Goal: Task Accomplishment & Management: Complete application form

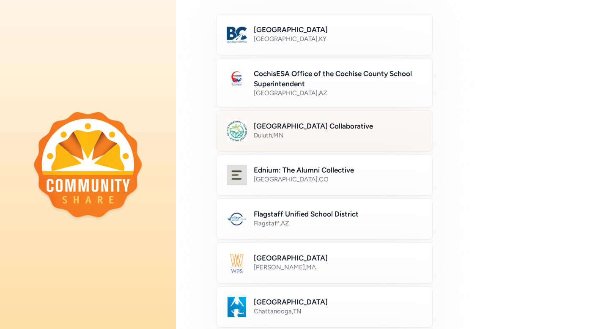
scroll to position [108, 0]
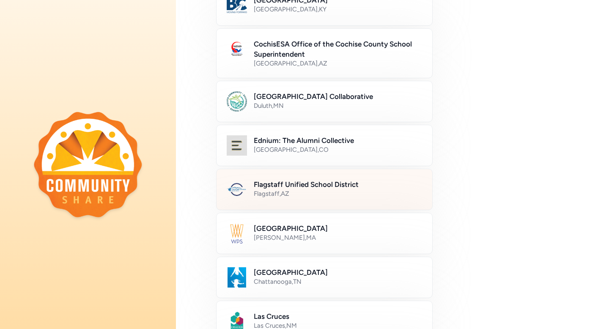
click at [335, 195] on div "Flagstaff , [GEOGRAPHIC_DATA]" at bounding box center [338, 194] width 168 height 8
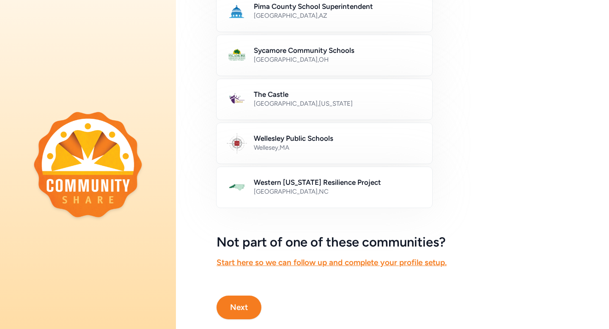
scroll to position [480, 0]
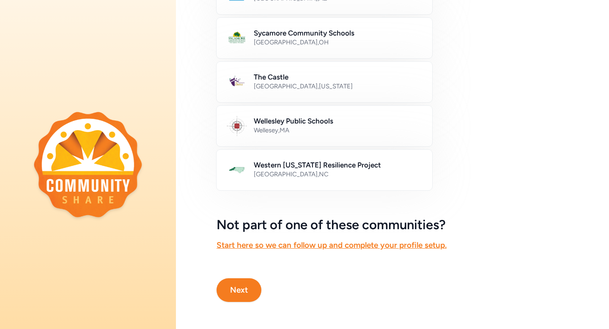
click at [236, 291] on button "Next" at bounding box center [239, 290] width 45 height 24
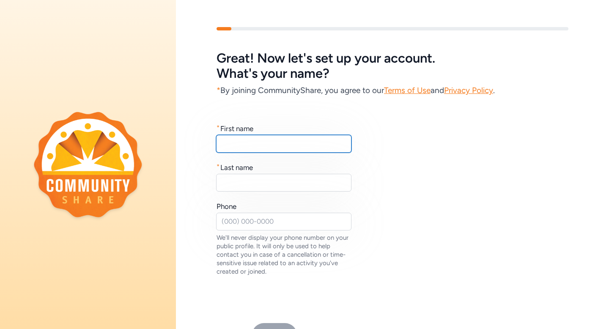
click at [239, 139] on input "text" at bounding box center [283, 144] width 135 height 18
type input "[PERSON_NAME]"
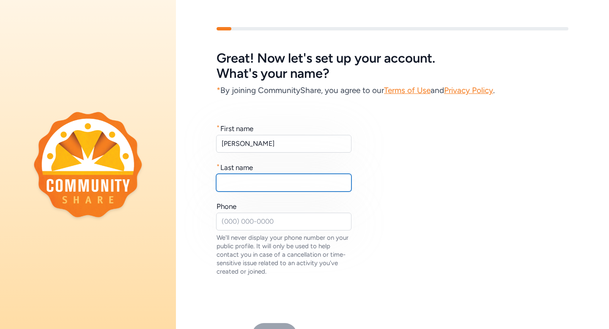
click at [246, 179] on input "text" at bounding box center [283, 183] width 135 height 18
type input "[PERSON_NAME]"
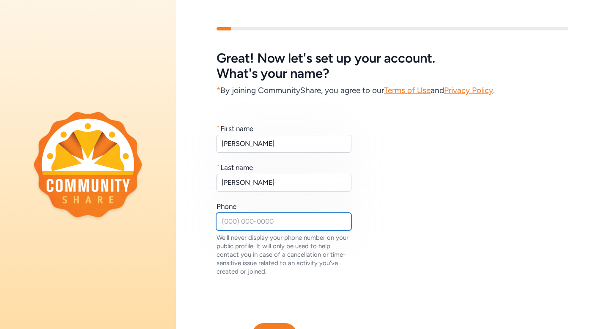
click at [249, 218] on input "text" at bounding box center [283, 222] width 135 height 18
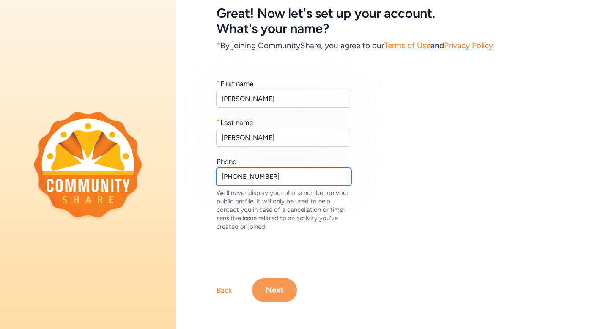
type input "[PHONE_NUMBER]"
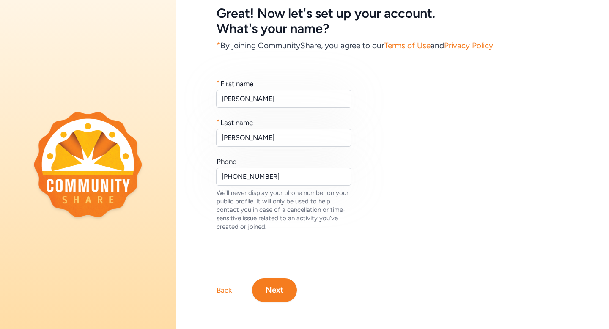
click at [277, 291] on button "Next" at bounding box center [274, 290] width 45 height 24
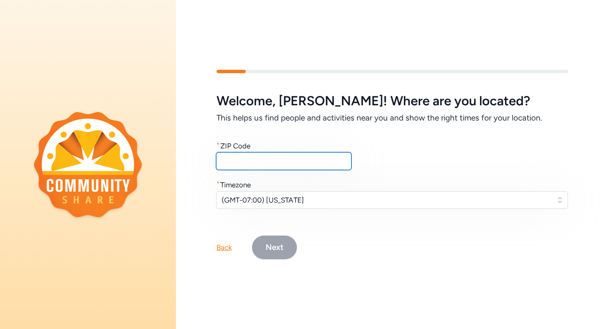
click at [235, 167] on input "text" at bounding box center [283, 161] width 135 height 18
type input "86004"
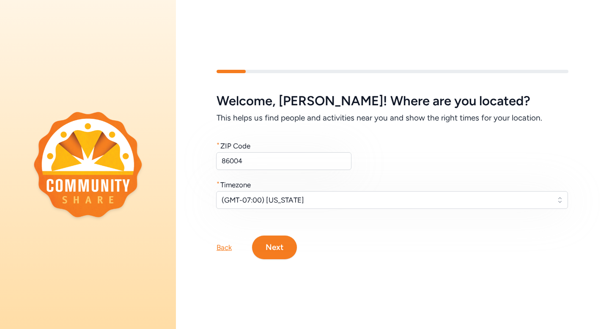
click at [277, 245] on button "Next" at bounding box center [274, 248] width 45 height 24
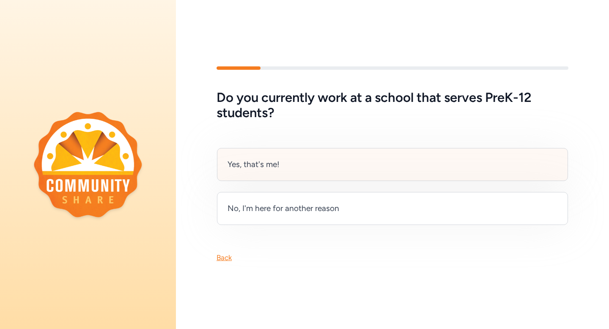
click at [264, 167] on div "Yes, that's me!" at bounding box center [254, 165] width 52 height 12
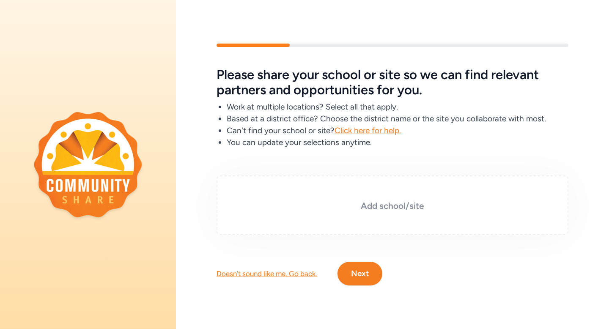
click at [386, 205] on h3 "Add school/site" at bounding box center [393, 206] width 310 height 12
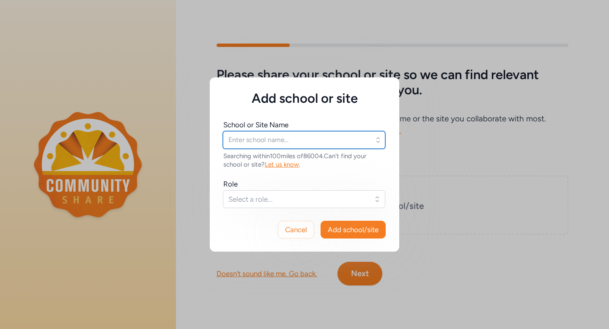
click at [331, 143] on input "text" at bounding box center [304, 140] width 163 height 18
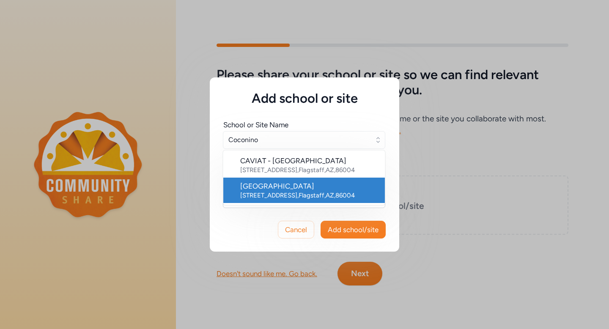
click at [289, 187] on div "[GEOGRAPHIC_DATA]" at bounding box center [309, 186] width 138 height 10
type input "[GEOGRAPHIC_DATA]"
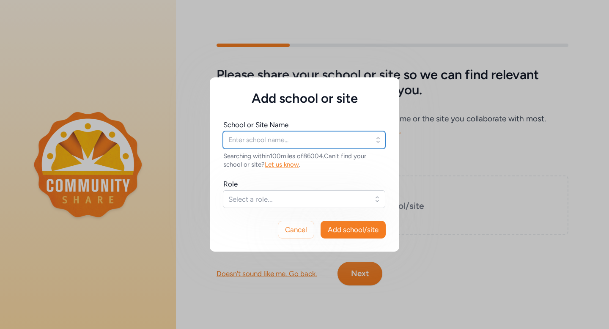
type input "[GEOGRAPHIC_DATA]"
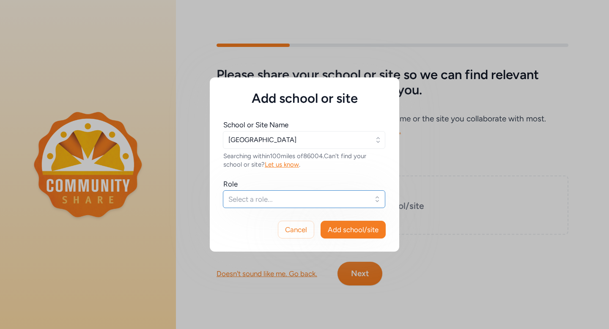
click at [300, 205] on button "Select a role..." at bounding box center [304, 199] width 163 height 18
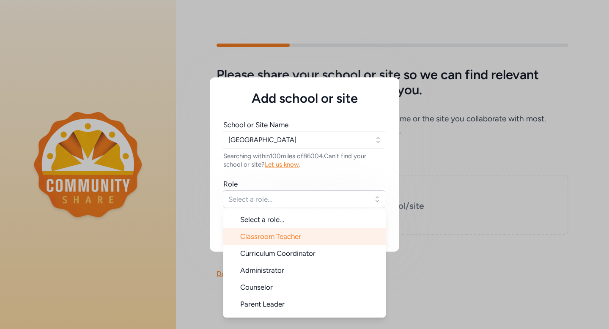
click at [272, 240] on span "Classroom Teacher" at bounding box center [270, 236] width 61 height 8
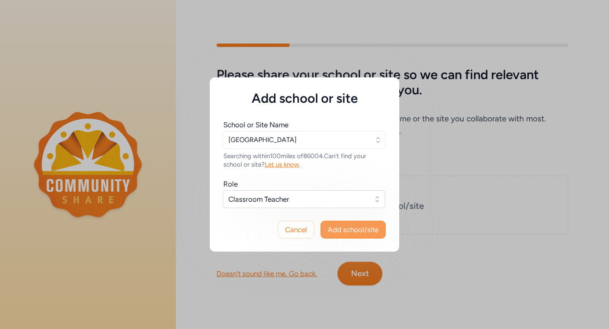
click at [344, 230] on span "Add school/site" at bounding box center [353, 230] width 51 height 10
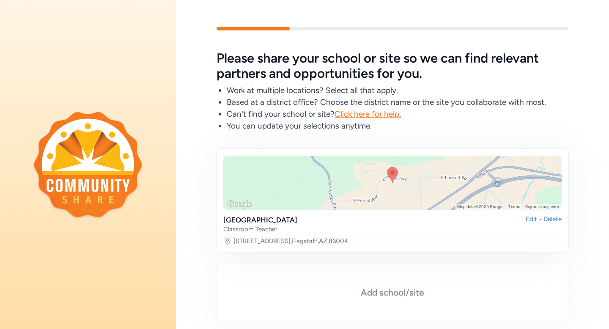
scroll to position [70, 0]
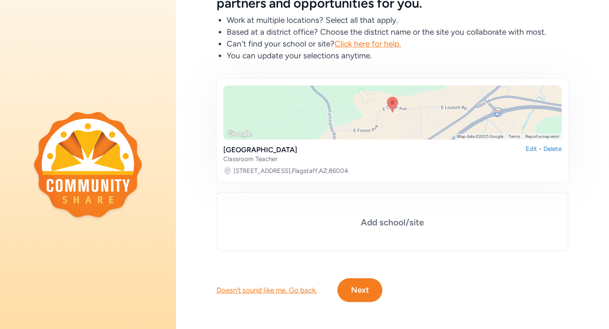
click at [353, 290] on button "Next" at bounding box center [360, 290] width 45 height 24
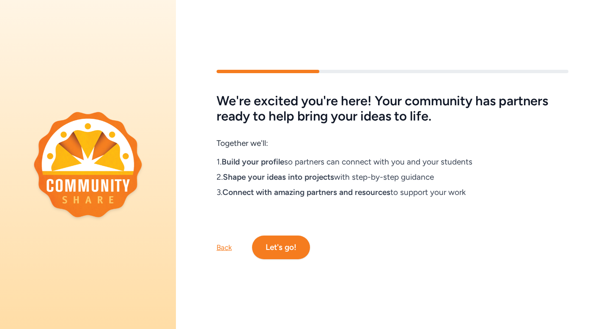
click at [284, 252] on button "Let's go!" at bounding box center [281, 248] width 58 height 24
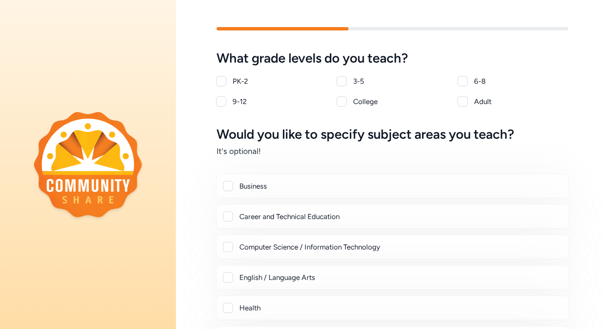
click at [223, 100] on div at bounding box center [221, 101] width 10 height 10
checkbox input "true"
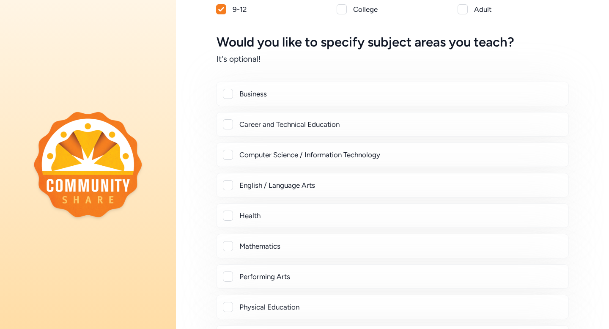
scroll to position [93, 0]
click at [225, 186] on div at bounding box center [228, 185] width 10 height 10
checkbox input "true"
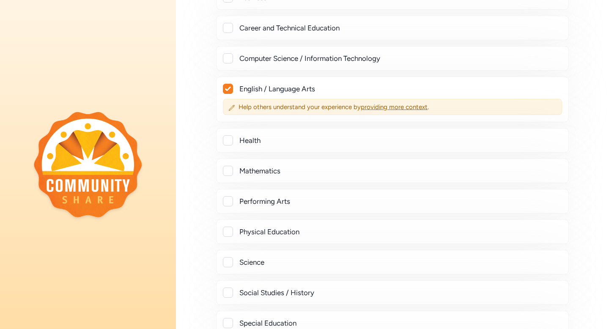
scroll to position [190, 0]
click at [386, 104] on span "providing more context" at bounding box center [394, 106] width 67 height 8
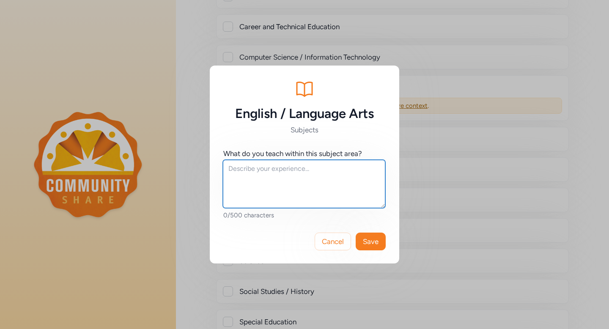
click at [236, 168] on textarea at bounding box center [304, 184] width 163 height 48
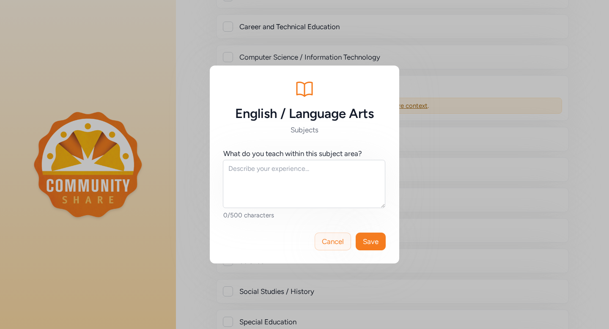
click at [331, 235] on button "Cancel" at bounding box center [333, 242] width 36 height 18
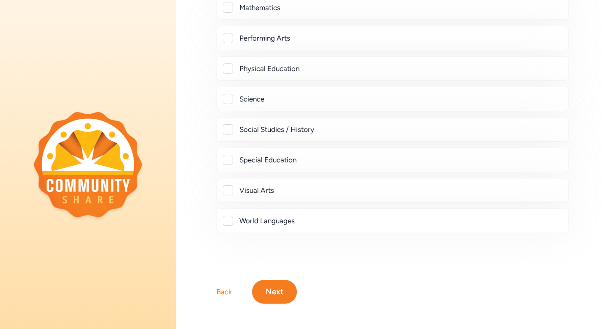
scroll to position [354, 0]
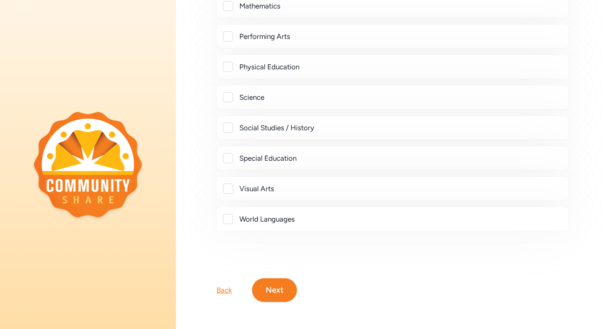
click at [273, 292] on button "Next" at bounding box center [274, 290] width 45 height 24
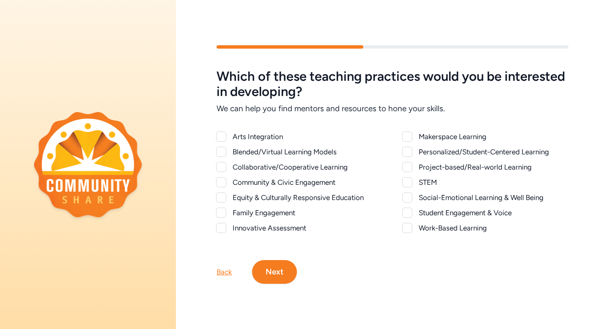
click at [221, 137] on div at bounding box center [221, 137] width 10 height 10
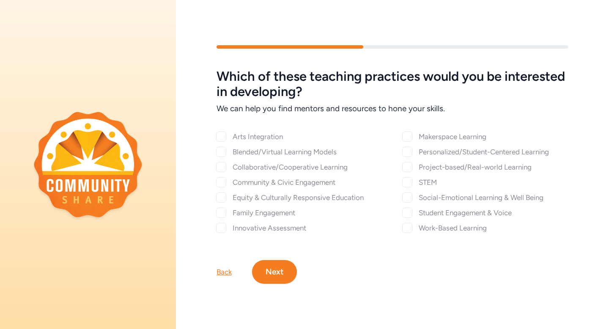
checkbox input "true"
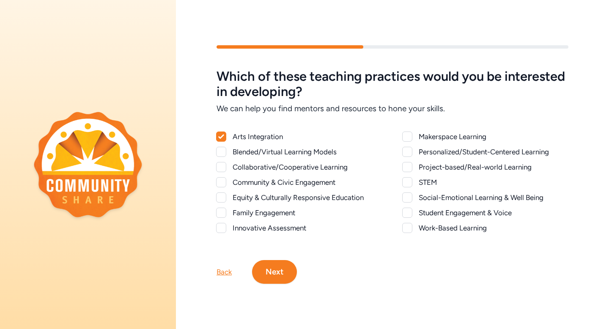
click at [224, 184] on div at bounding box center [221, 182] width 10 height 10
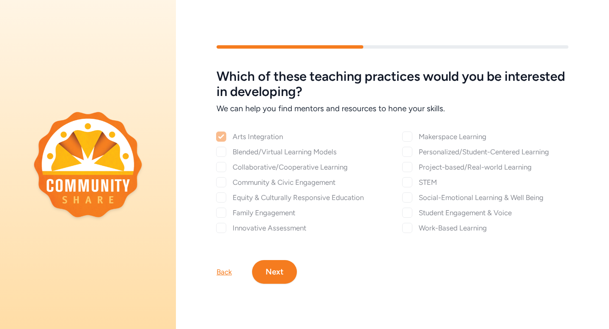
checkbox input "true"
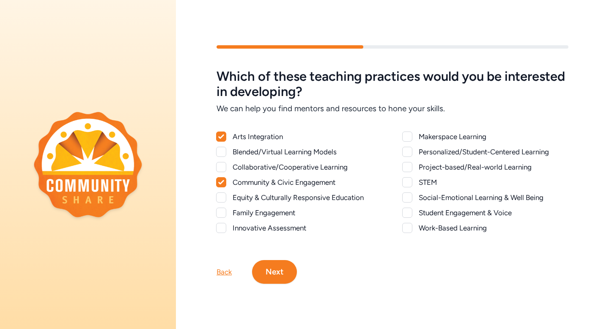
click at [410, 168] on div at bounding box center [407, 167] width 10 height 10
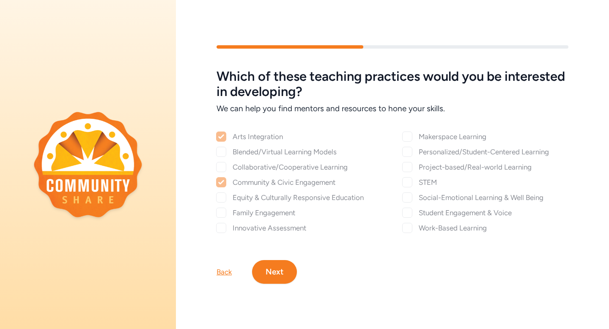
checkbox input "true"
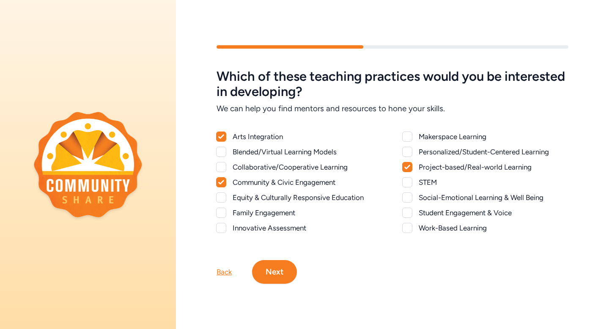
click at [407, 152] on div at bounding box center [407, 152] width 10 height 10
checkbox input "true"
click at [406, 212] on div at bounding box center [407, 213] width 10 height 10
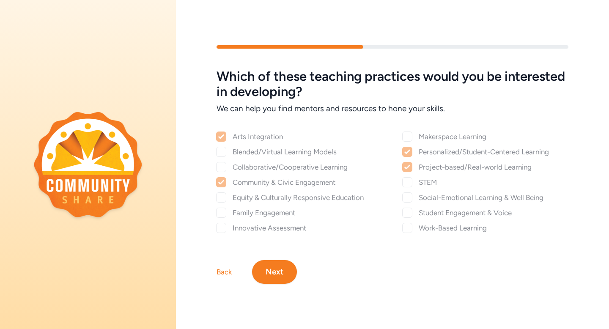
checkbox input "true"
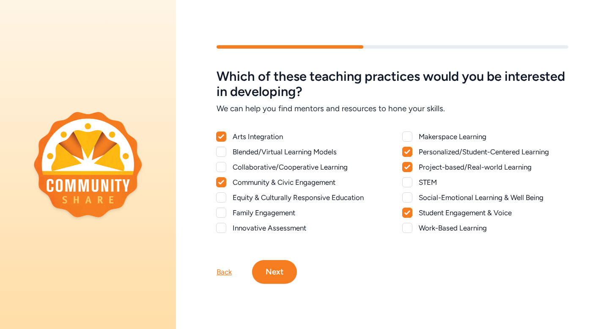
click at [408, 228] on div at bounding box center [407, 228] width 10 height 10
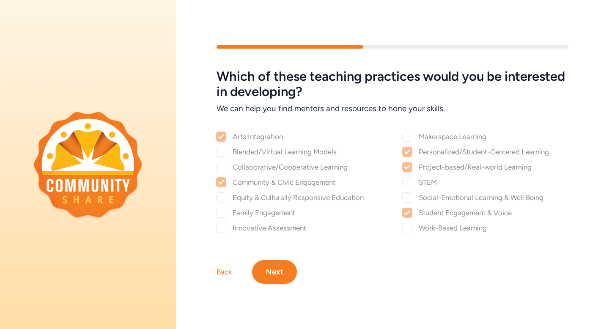
checkbox input "true"
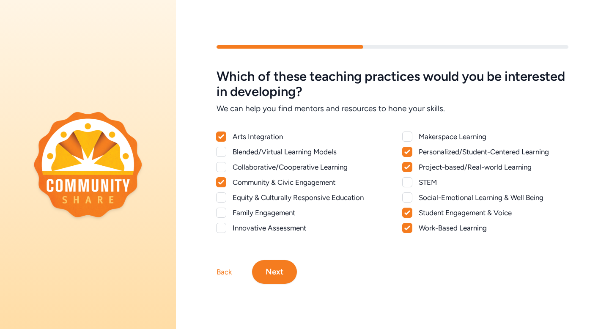
click at [282, 270] on button "Next" at bounding box center [274, 272] width 45 height 24
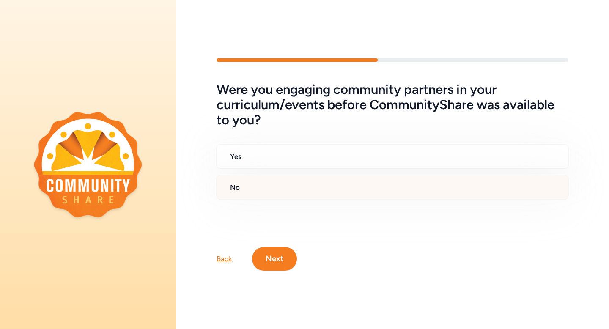
click at [281, 192] on h2 "No" at bounding box center [396, 187] width 332 height 10
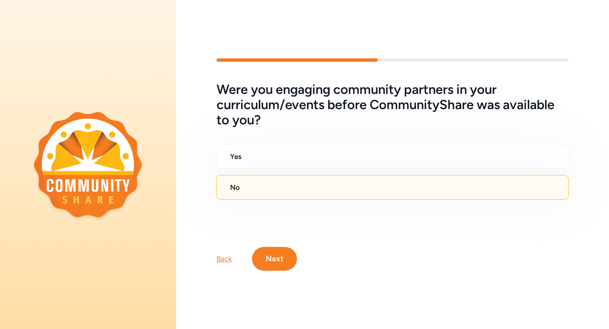
click at [275, 253] on button "Next" at bounding box center [274, 259] width 45 height 24
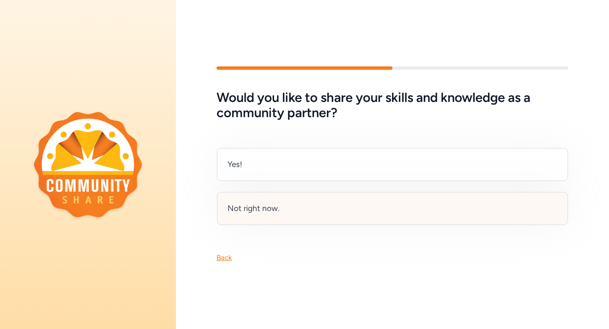
click at [278, 209] on div "Not right now." at bounding box center [254, 209] width 52 height 12
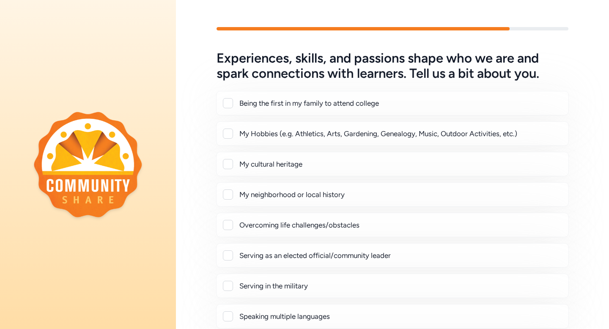
click at [227, 134] on div at bounding box center [228, 134] width 10 height 10
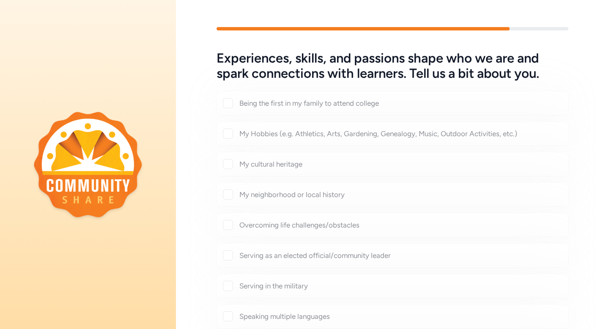
checkbox input "true"
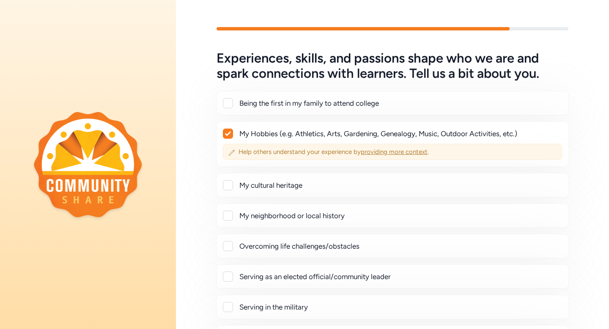
click at [380, 152] on span "providing more context" at bounding box center [394, 152] width 67 height 8
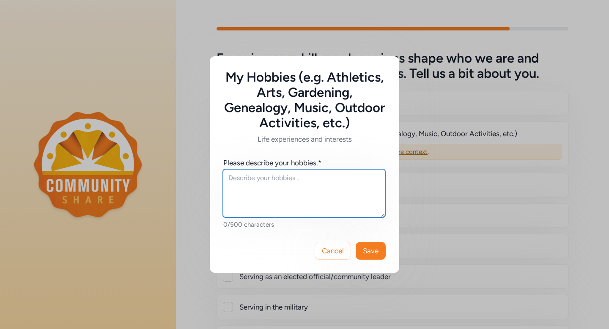
click at [240, 179] on textarea at bounding box center [304, 193] width 163 height 48
type textarea "I like to read, write poetry, travel, and watch movies."
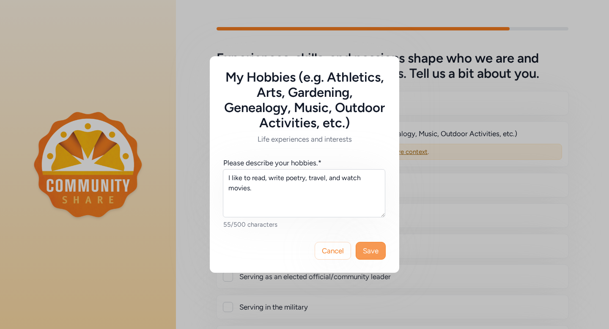
click at [372, 249] on span "Save" at bounding box center [371, 251] width 16 height 10
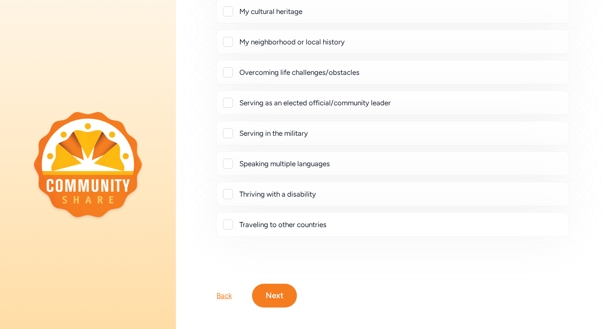
scroll to position [179, 0]
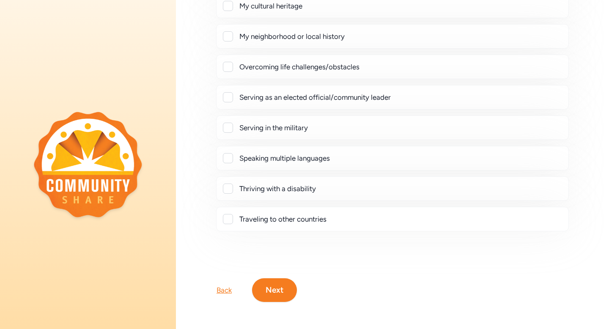
click at [226, 218] on div at bounding box center [228, 219] width 10 height 10
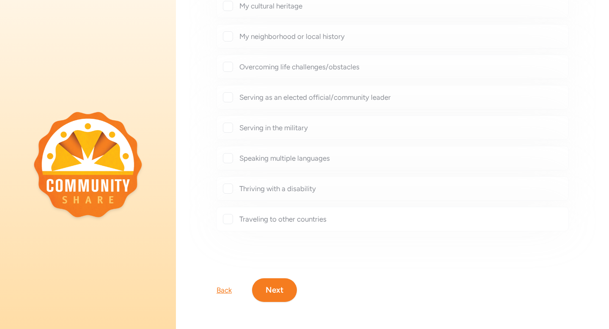
checkbox input "true"
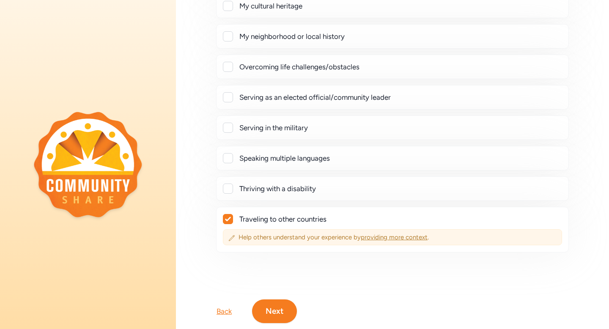
click at [387, 238] on span "providing more context" at bounding box center [394, 238] width 67 height 8
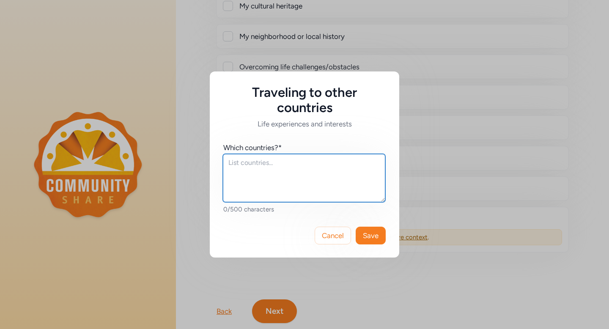
click at [243, 161] on textarea at bounding box center [304, 178] width 163 height 48
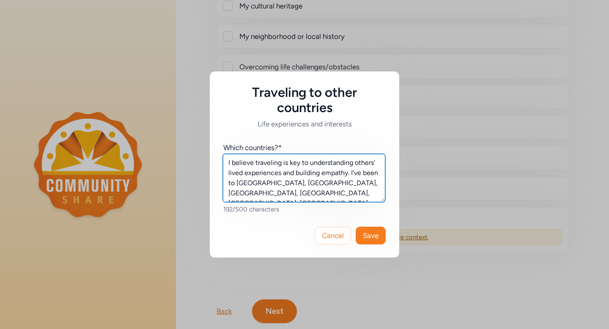
scroll to position [6, 0]
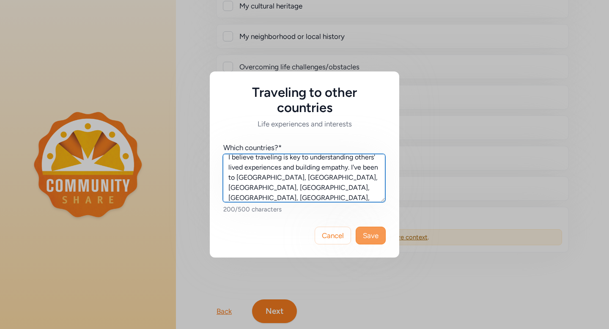
type textarea "I believe traveling is key to understanding others' lived experiences and build…"
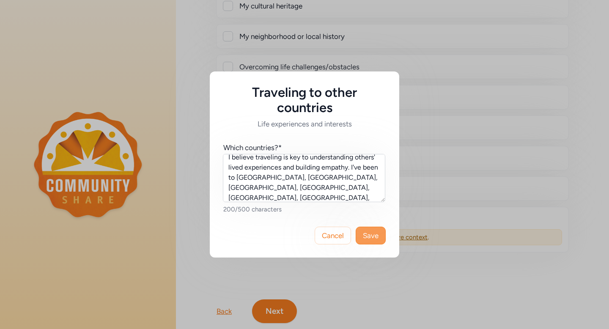
click at [375, 234] on span "Save" at bounding box center [371, 236] width 16 height 10
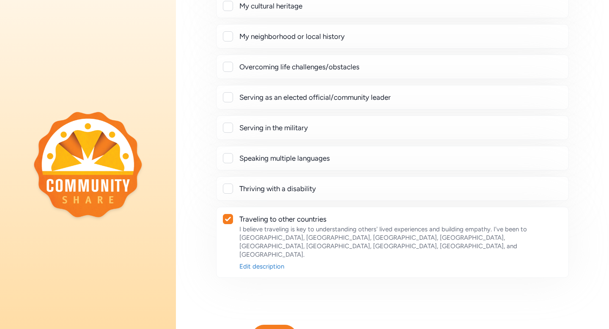
scroll to position [209, 0]
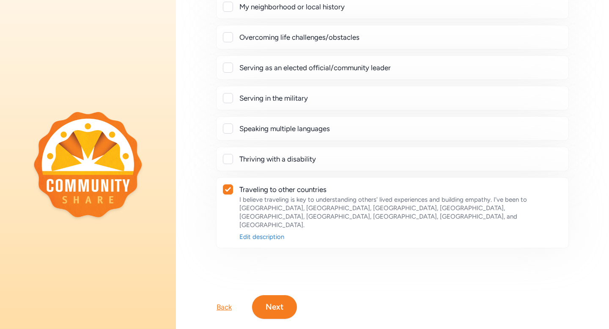
click at [274, 295] on button "Next" at bounding box center [274, 307] width 45 height 24
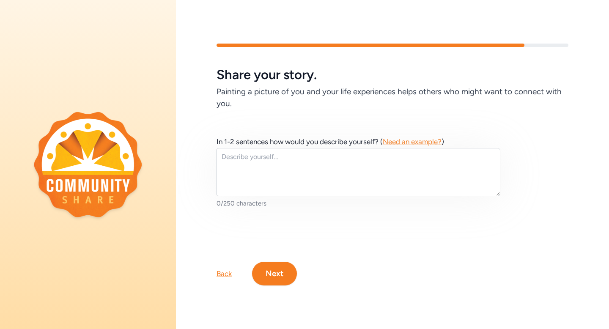
click at [270, 276] on button "Next" at bounding box center [274, 274] width 45 height 24
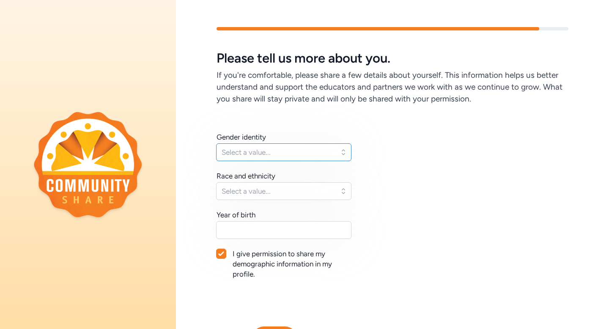
click at [339, 154] on button "Select a value..." at bounding box center [283, 152] width 135 height 18
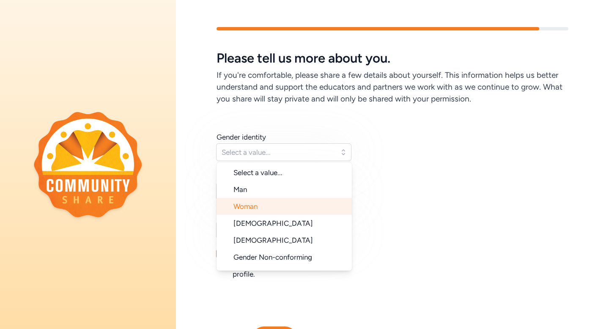
click at [253, 207] on span "Woman" at bounding box center [246, 206] width 24 height 8
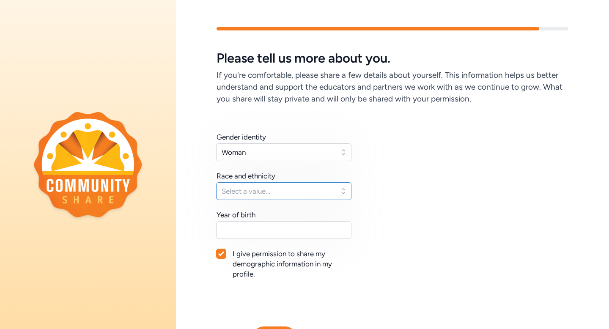
click at [303, 197] on button "Select a value..." at bounding box center [283, 191] width 135 height 18
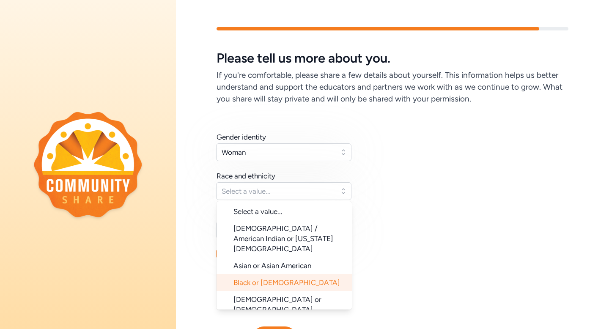
scroll to position [85, 0]
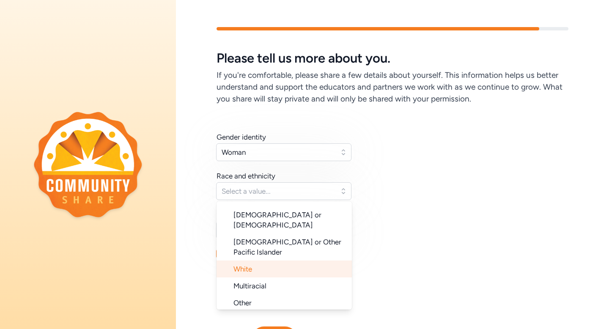
click at [247, 265] on span "White" at bounding box center [243, 269] width 19 height 8
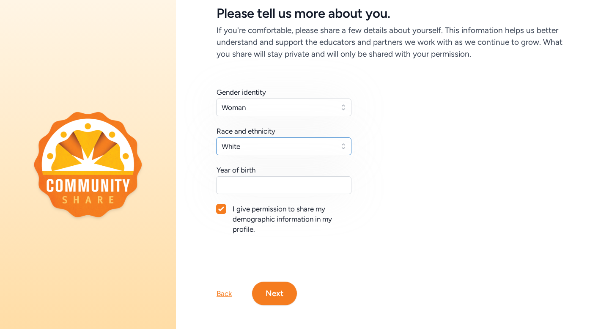
scroll to position [48, 0]
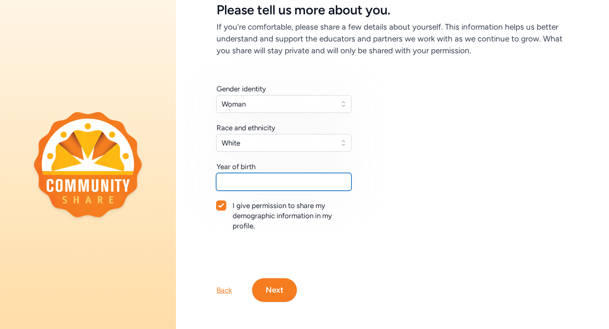
click at [227, 181] on input "text" at bounding box center [283, 182] width 135 height 18
type input "1989"
click at [281, 296] on button "Next" at bounding box center [274, 290] width 45 height 24
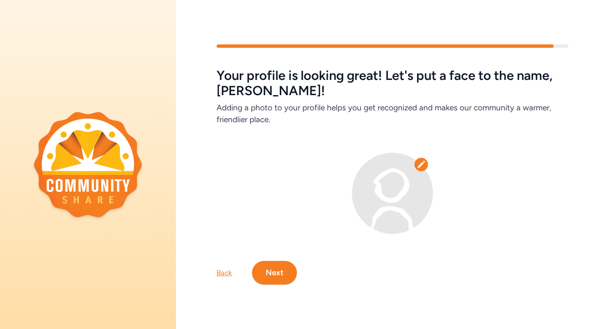
click at [420, 164] on icon at bounding box center [421, 164] width 7 height 7
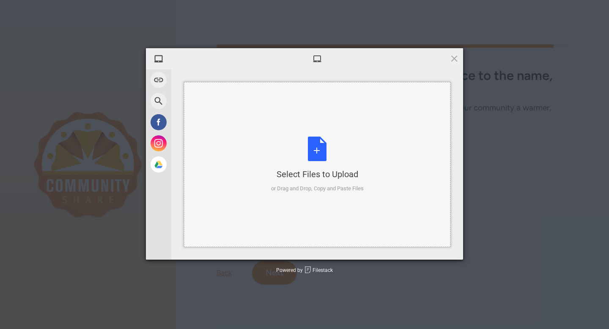
click at [317, 158] on div "Select Files to Upload or Drag and Drop, Copy and Paste Files" at bounding box center [317, 165] width 93 height 56
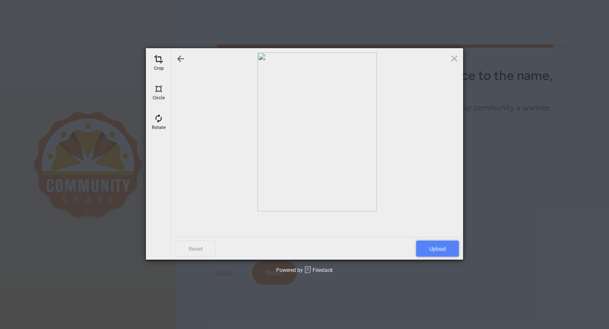
click at [437, 244] on span "Upload" at bounding box center [437, 249] width 43 height 16
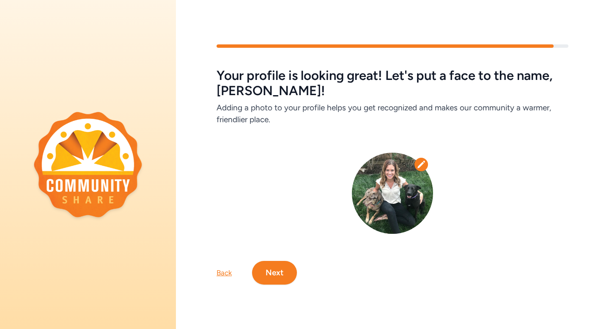
click at [269, 274] on button "Next" at bounding box center [274, 273] width 45 height 24
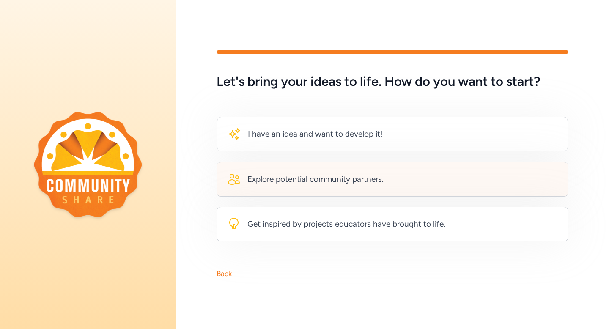
click at [289, 179] on div "Explore potential community partners." at bounding box center [316, 180] width 136 height 12
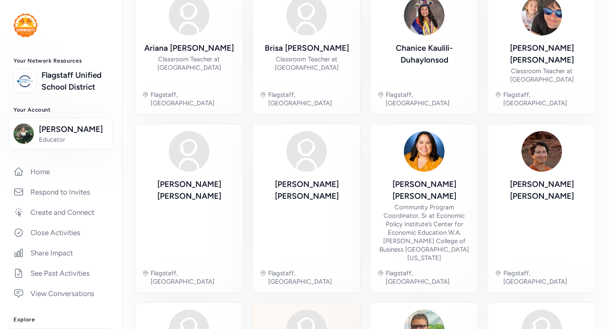
scroll to position [313, 0]
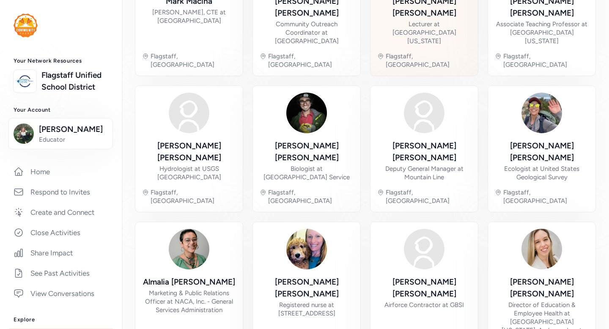
scroll to position [304, 0]
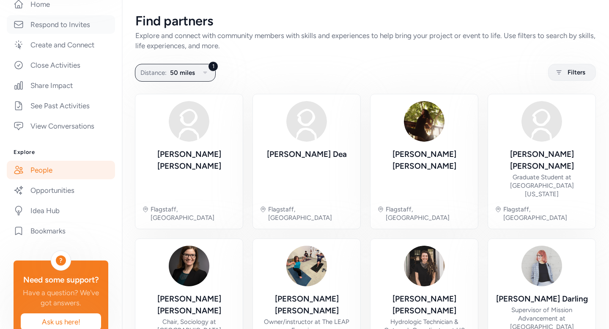
scroll to position [178, 0]
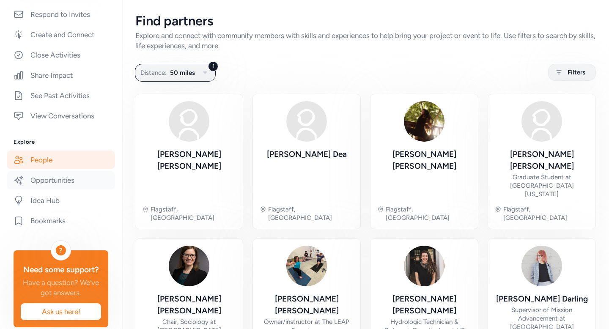
click at [39, 179] on link "Opportunities" at bounding box center [61, 180] width 108 height 19
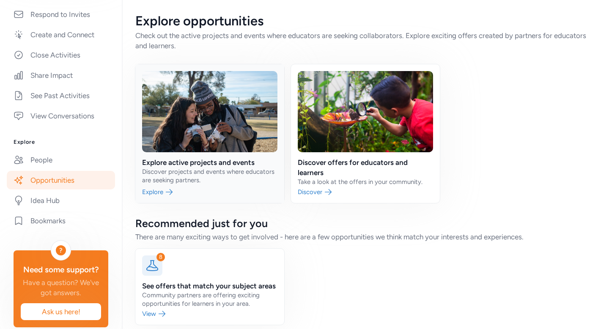
click at [215, 162] on link at bounding box center [209, 133] width 149 height 139
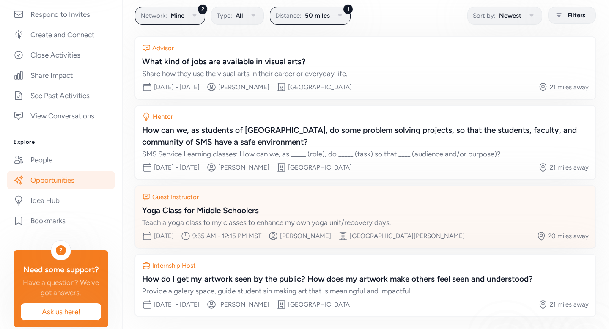
scroll to position [88, 0]
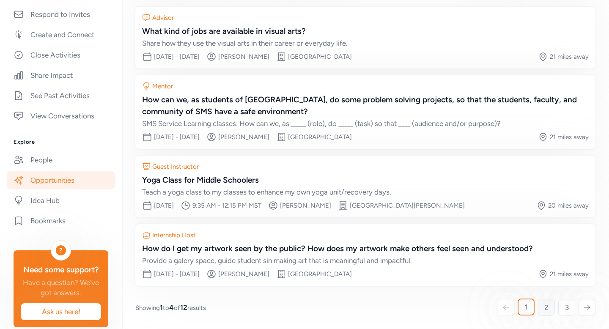
click at [545, 311] on span "2" at bounding box center [547, 308] width 4 height 10
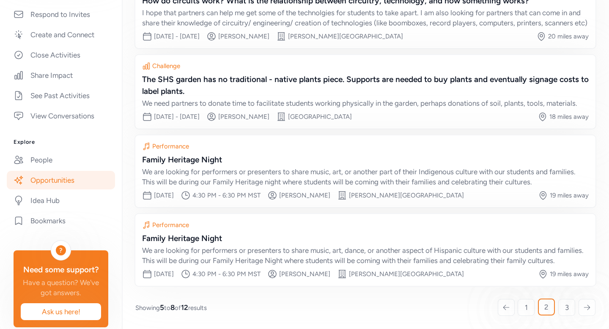
scroll to position [138, 0]
click at [566, 309] on span "3" at bounding box center [567, 308] width 4 height 10
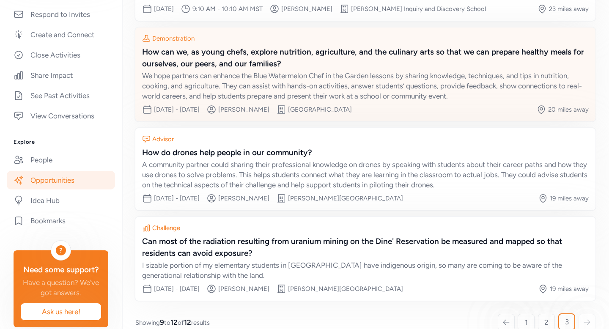
scroll to position [160, 0]
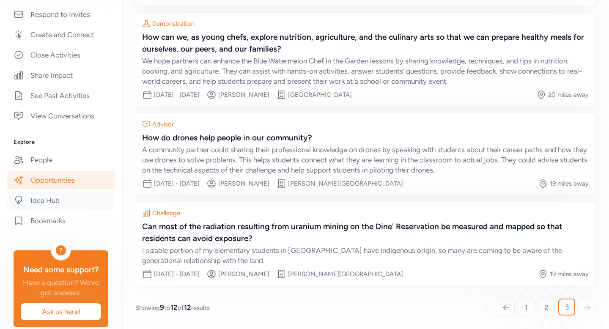
click at [40, 202] on link "Idea Hub" at bounding box center [61, 200] width 108 height 19
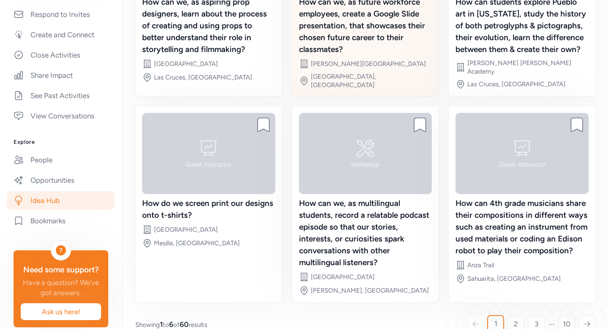
scroll to position [200, 0]
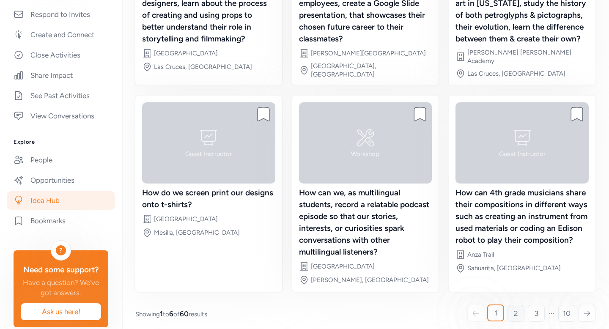
click at [518, 309] on span "2" at bounding box center [516, 314] width 4 height 10
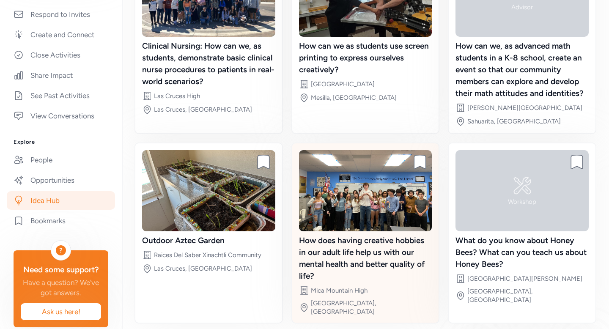
scroll to position [165, 0]
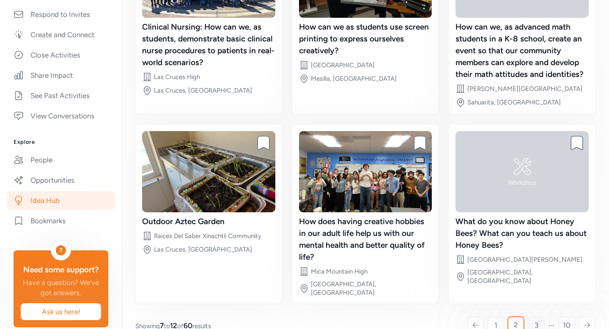
click at [534, 317] on link "3" at bounding box center [536, 325] width 17 height 17
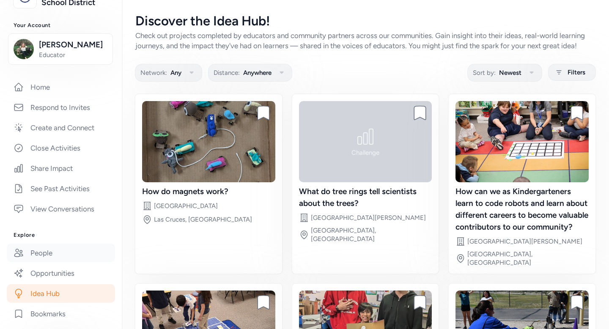
scroll to position [44, 0]
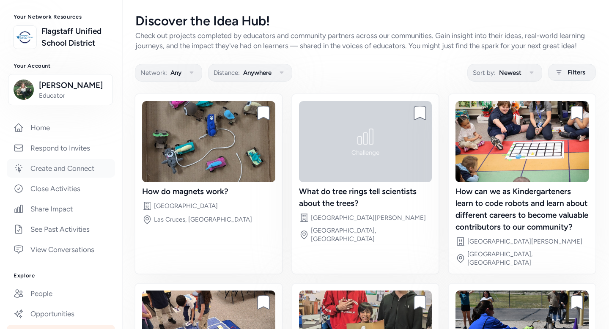
click at [47, 169] on link "Create and Connect" at bounding box center [61, 168] width 108 height 19
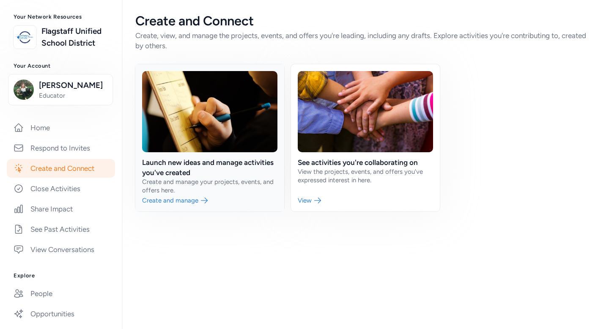
click at [179, 199] on link at bounding box center [209, 137] width 149 height 147
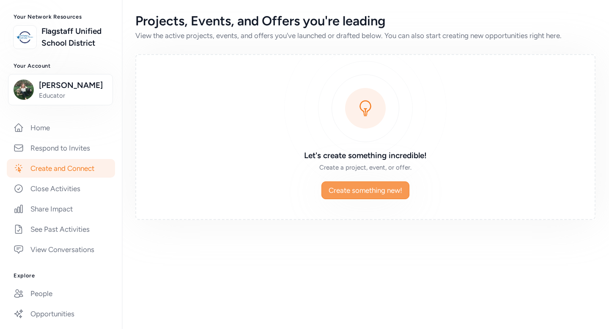
click at [355, 188] on span "Create something new!" at bounding box center [366, 190] width 74 height 10
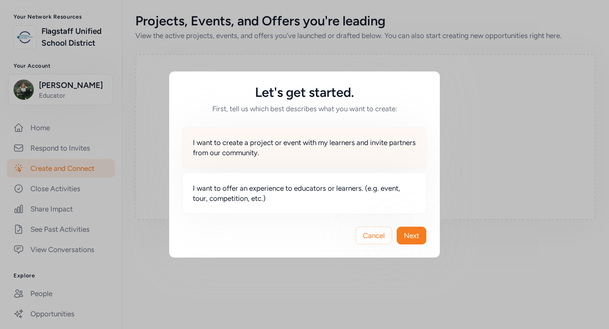
click at [308, 157] on span "I want to create a project or event with my learners and invite partners from o…" at bounding box center [304, 148] width 223 height 20
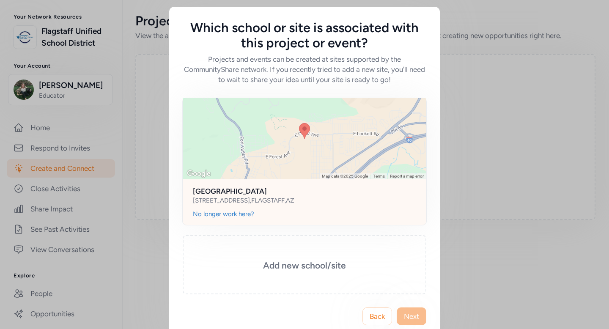
click at [260, 191] on h2 "[GEOGRAPHIC_DATA]" at bounding box center [304, 191] width 223 height 10
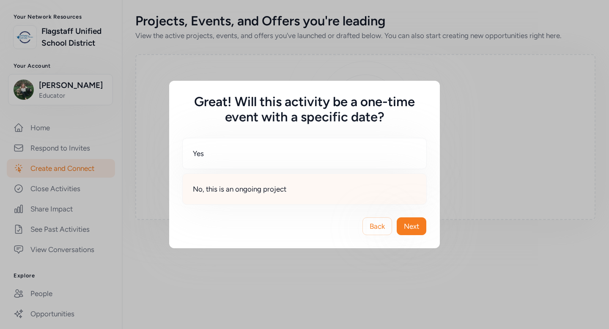
click at [290, 195] on div "No, this is an ongoing project" at bounding box center [304, 189] width 245 height 31
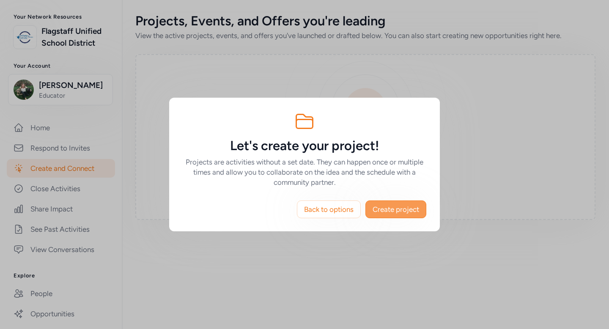
click at [388, 211] on span "Create project" at bounding box center [396, 209] width 47 height 10
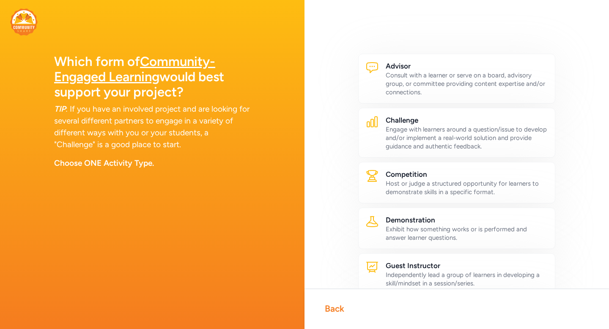
click at [335, 312] on div "Back" at bounding box center [334, 309] width 19 height 12
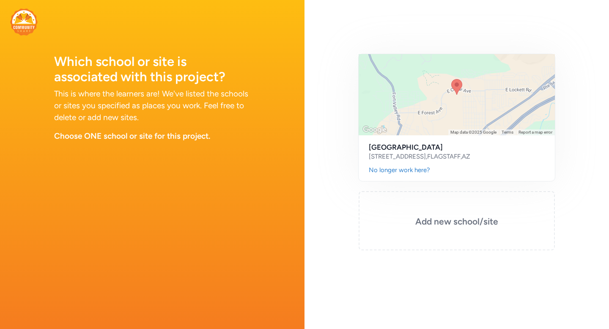
click at [25, 20] on img at bounding box center [24, 21] width 28 height 27
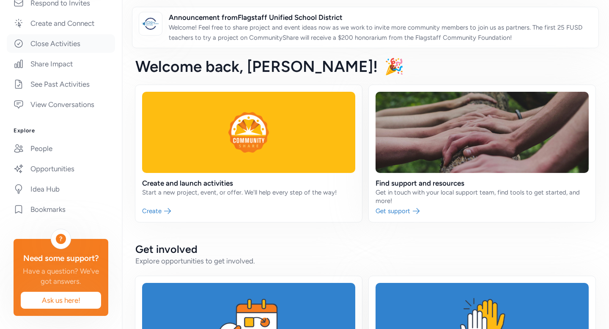
scroll to position [190, 0]
click at [47, 189] on link "Idea Hub" at bounding box center [61, 188] width 108 height 19
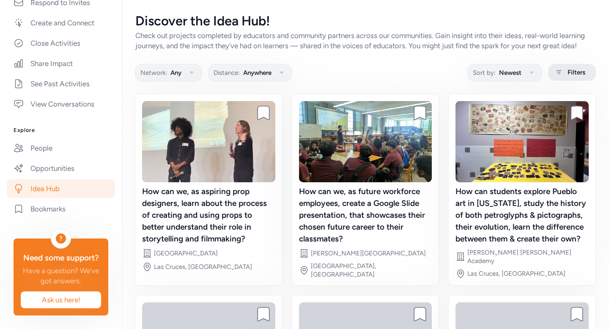
click at [573, 70] on span "Filters" at bounding box center [577, 72] width 18 height 10
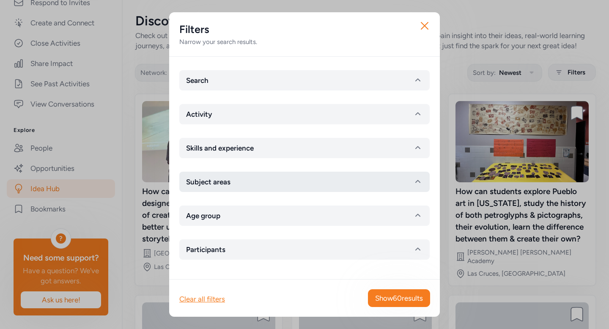
click at [416, 185] on icon "button" at bounding box center [418, 182] width 10 height 10
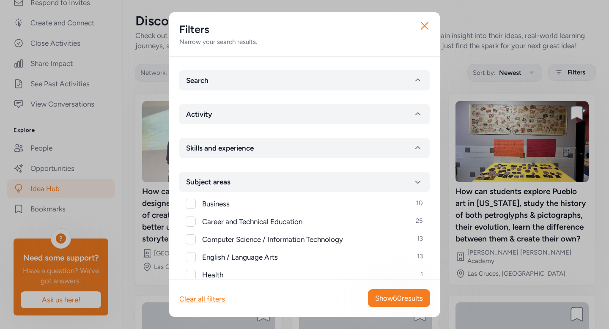
scroll to position [27, 0]
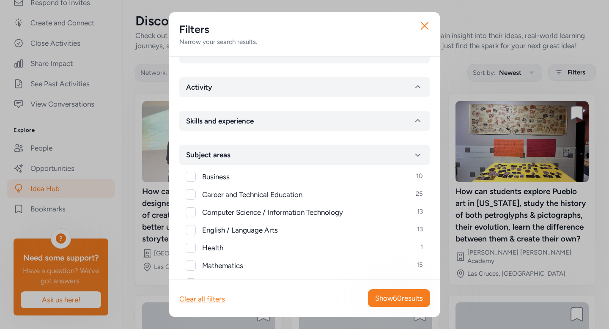
click at [190, 229] on div at bounding box center [191, 230] width 10 height 10
checkbox input "true"
click at [394, 301] on span "Show 13 results" at bounding box center [400, 298] width 46 height 10
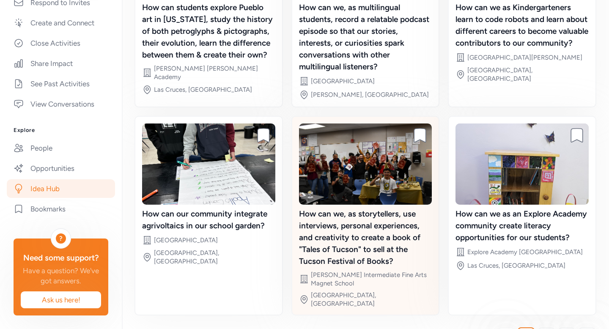
scroll to position [206, 0]
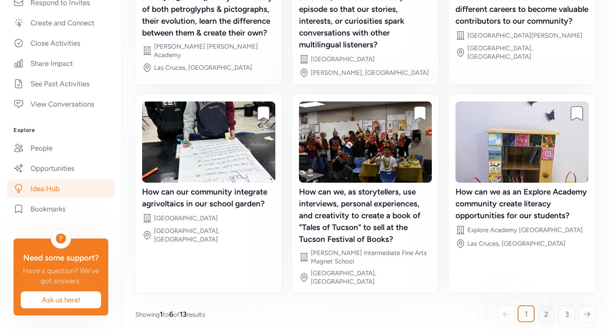
click at [547, 311] on span "2" at bounding box center [547, 314] width 4 height 10
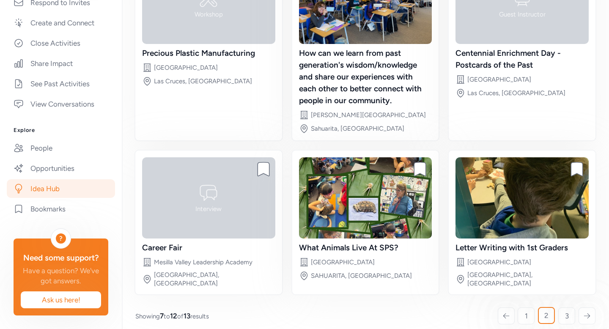
scroll to position [138, 0]
click at [565, 311] on link "3" at bounding box center [567, 316] width 17 height 17
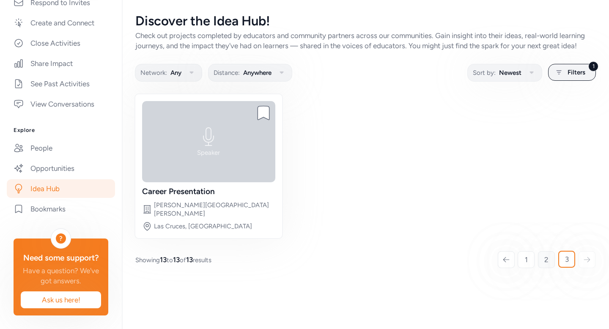
click at [548, 255] on span "2" at bounding box center [547, 260] width 4 height 10
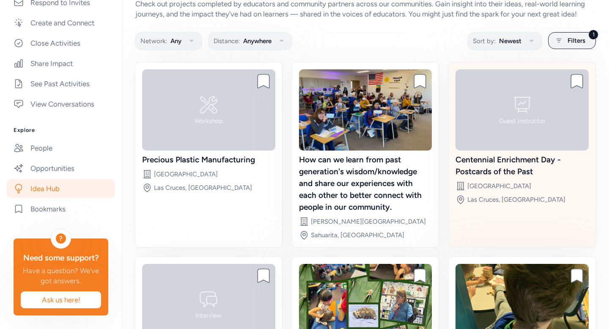
scroll to position [140, 0]
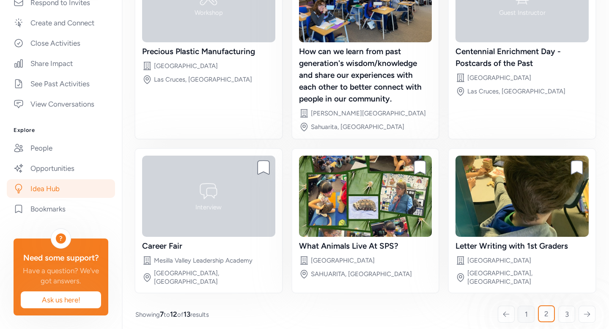
click at [525, 309] on span "1" at bounding box center [526, 314] width 3 height 10
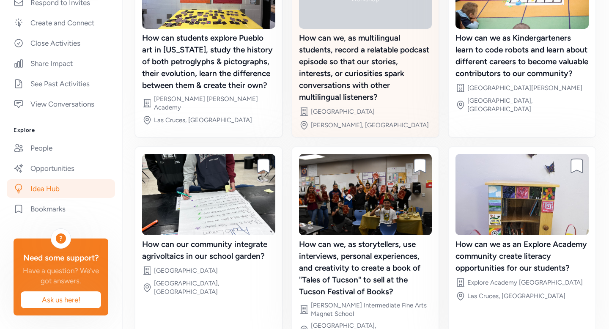
scroll to position [206, 0]
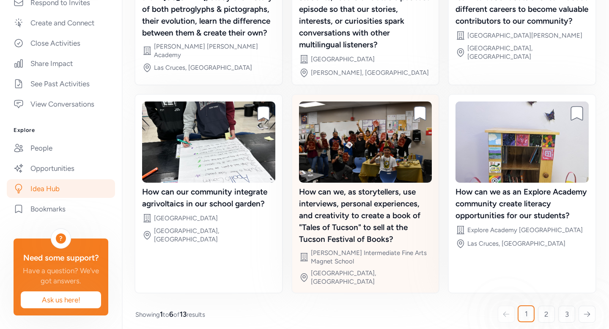
click at [349, 207] on div "How can we, as storytellers, use interviews, personal experiences, and creativi…" at bounding box center [365, 215] width 133 height 59
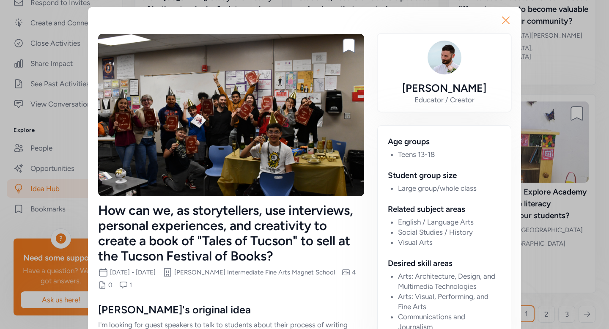
click at [507, 19] on icon "button" at bounding box center [506, 20] width 7 height 7
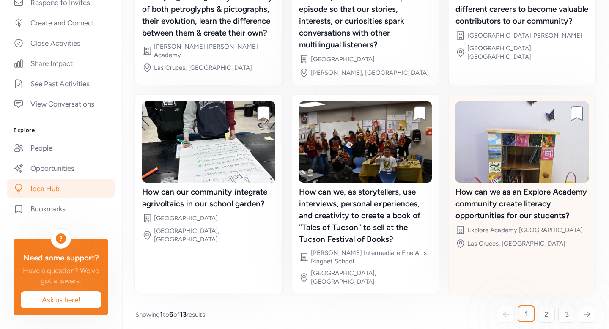
click at [489, 203] on div "How can we as an Explore Academy community create literacy opportunities for ou…" at bounding box center [522, 204] width 133 height 36
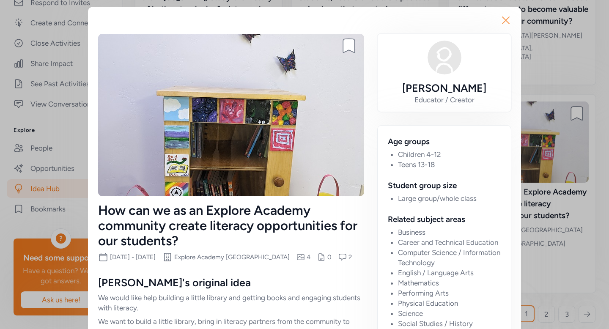
click at [506, 15] on icon "button" at bounding box center [506, 21] width 14 height 14
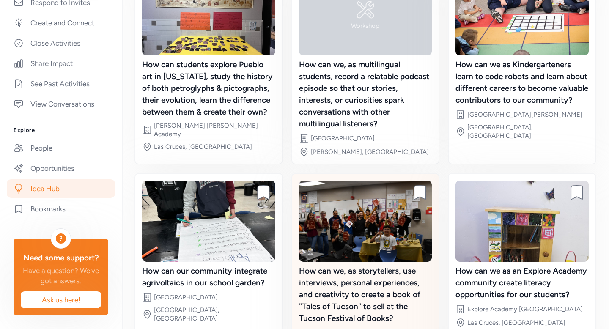
scroll to position [129, 0]
